Goal: Task Accomplishment & Management: Manage account settings

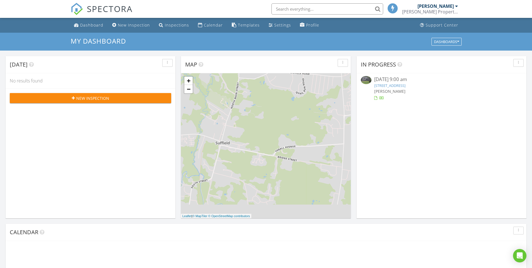
scroll to position [517, 541]
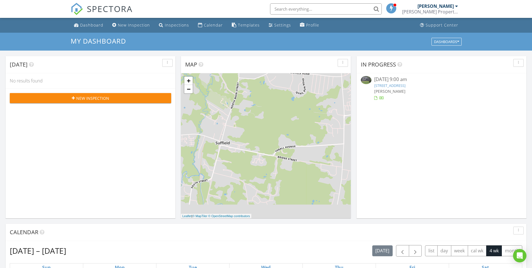
click at [406, 84] on link "202 High Wood Dr, Glastonbury, CT 06073" at bounding box center [390, 85] width 31 height 5
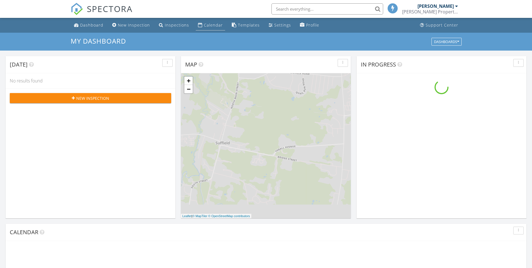
scroll to position [517, 541]
click at [207, 25] on div "Calendar" at bounding box center [213, 24] width 19 height 5
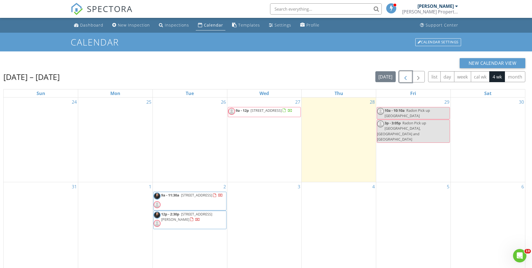
click at [405, 74] on span "button" at bounding box center [406, 77] width 7 height 7
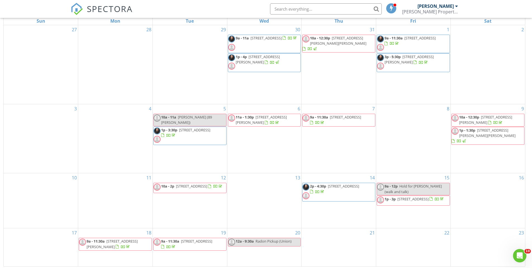
scroll to position [74, 0]
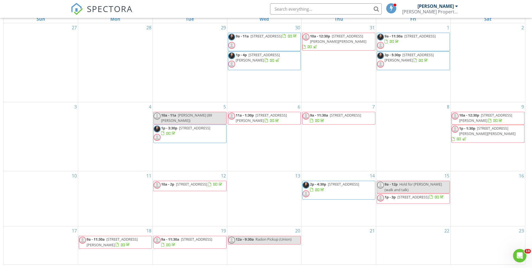
click at [211, 257] on div "19 9a - 11:30a 161 Laurel Terrace, Cheshire 06410" at bounding box center [190, 245] width 74 height 38
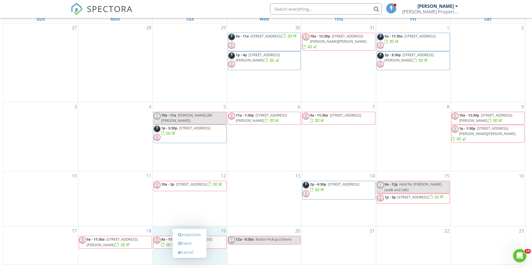
click at [207, 237] on span "161 Laurel Terrace, Cheshire 06410" at bounding box center [196, 239] width 31 height 5
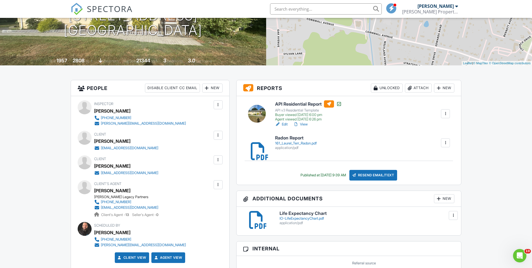
click at [448, 143] on div at bounding box center [446, 143] width 6 height 6
drag, startPoint x: 466, startPoint y: 135, endPoint x: 438, endPoint y: 142, distance: 29.1
click at [376, 176] on div "Resend Email/Text" at bounding box center [374, 175] width 48 height 11
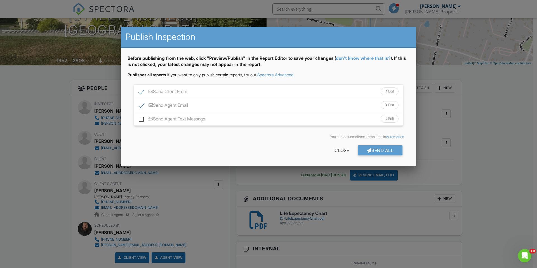
click at [140, 106] on label "Send Agent Email" at bounding box center [163, 106] width 49 height 7
checkbox input "false"
click at [264, 94] on div "Send Client Email Edit" at bounding box center [268, 92] width 268 height 14
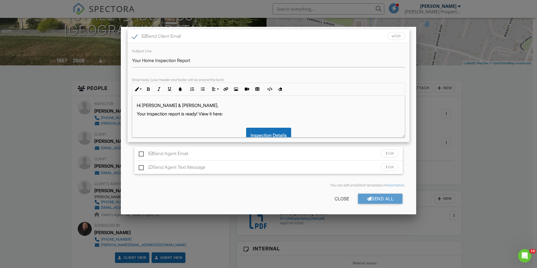
click at [195, 105] on p "Hi [PERSON_NAME] & [PERSON_NAME]," at bounding box center [268, 105] width 263 height 6
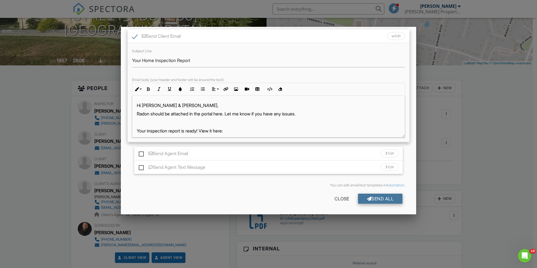
click at [380, 198] on div "Send All" at bounding box center [380, 199] width 45 height 10
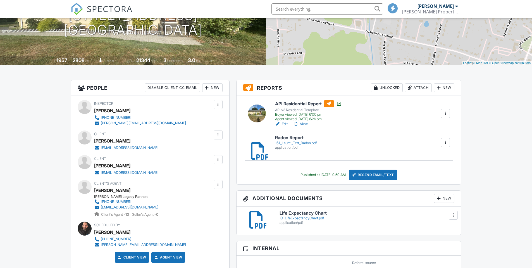
scroll to position [84, 0]
